Goal: Task Accomplishment & Management: Complete application form

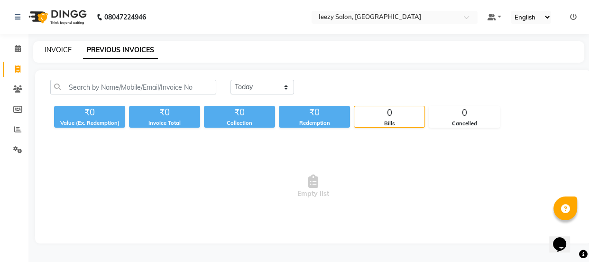
click at [65, 48] on link "INVOICE" at bounding box center [58, 50] width 27 height 9
select select "service"
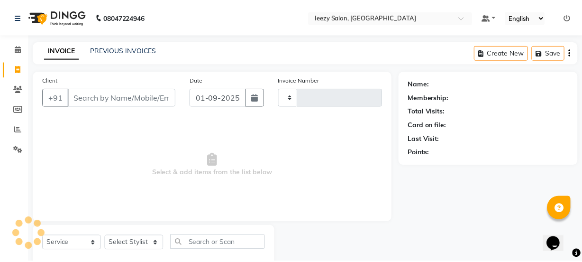
scroll to position [24, 0]
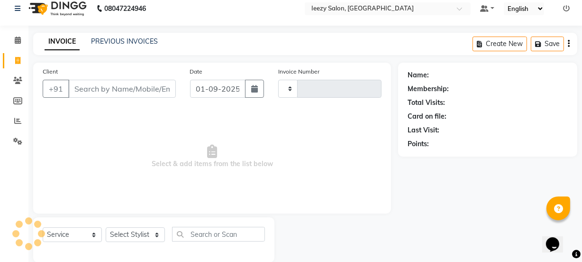
type input "1184"
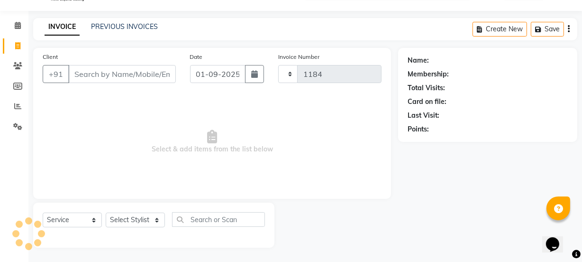
select select "5982"
click at [113, 27] on link "PREVIOUS INVOICES" at bounding box center [124, 26] width 67 height 9
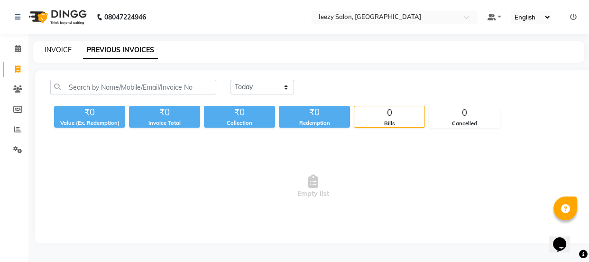
click at [57, 48] on link "INVOICE" at bounding box center [58, 50] width 27 height 9
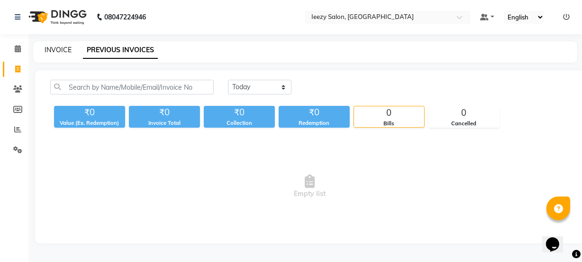
select select "5982"
select select "service"
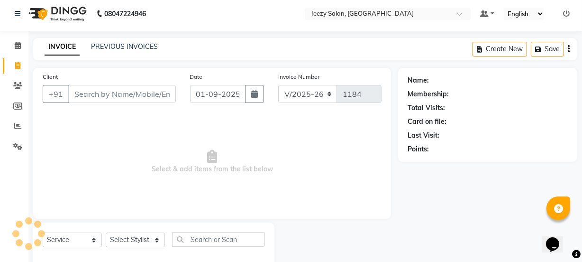
scroll to position [24, 0]
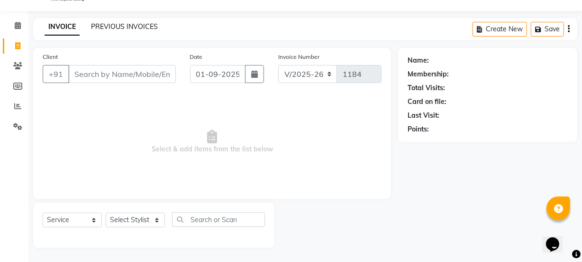
click at [116, 26] on link "PREVIOUS INVOICES" at bounding box center [124, 26] width 67 height 9
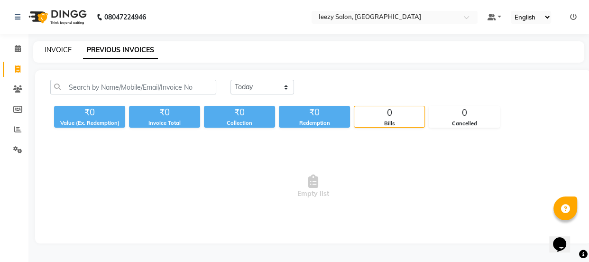
click at [62, 51] on link "INVOICE" at bounding box center [58, 50] width 27 height 9
select select "5982"
select select "service"
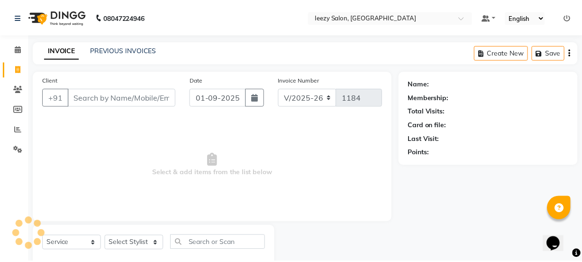
scroll to position [24, 0]
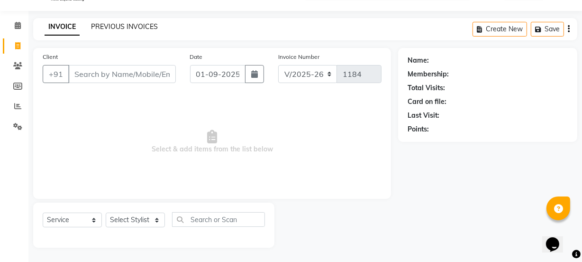
click at [111, 26] on link "PREVIOUS INVOICES" at bounding box center [124, 26] width 67 height 9
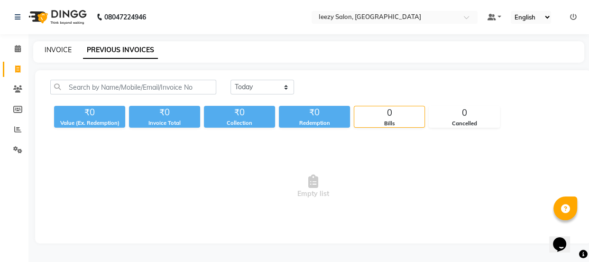
click at [51, 49] on link "INVOICE" at bounding box center [58, 50] width 27 height 9
select select "service"
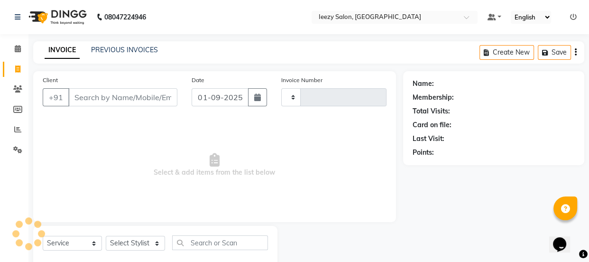
type input "1184"
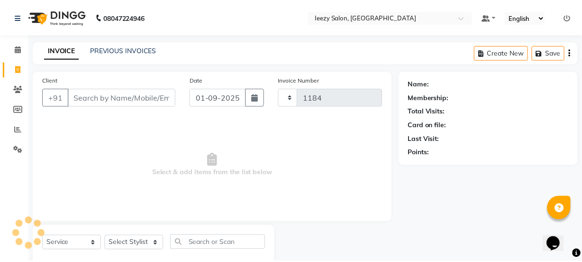
scroll to position [24, 0]
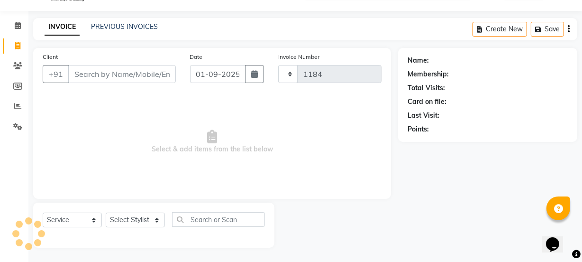
select select "5982"
click at [124, 24] on link "PREVIOUS INVOICES" at bounding box center [124, 26] width 67 height 9
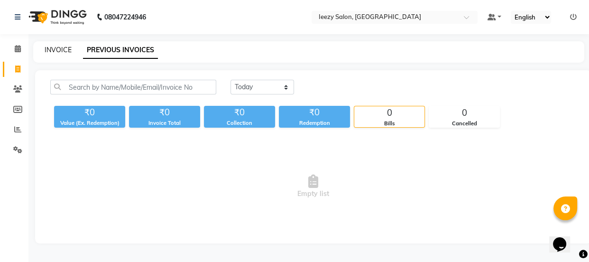
click at [66, 49] on link "INVOICE" at bounding box center [58, 50] width 27 height 9
select select "service"
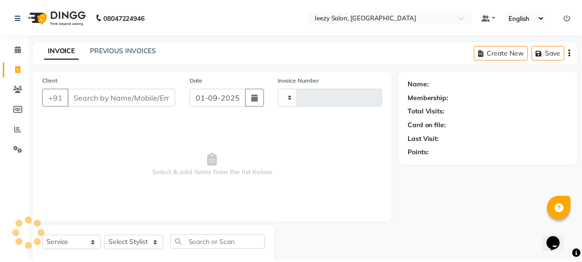
scroll to position [24, 0]
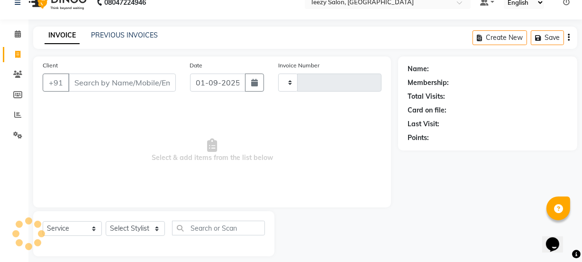
type input "1184"
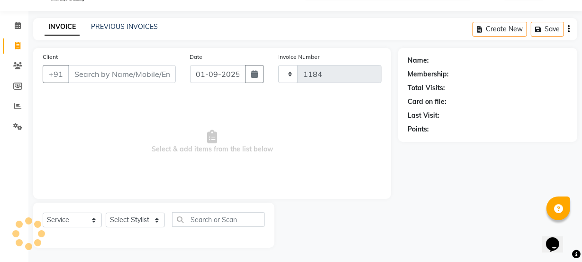
select select "5982"
